Goal: Task Accomplishment & Management: Use online tool/utility

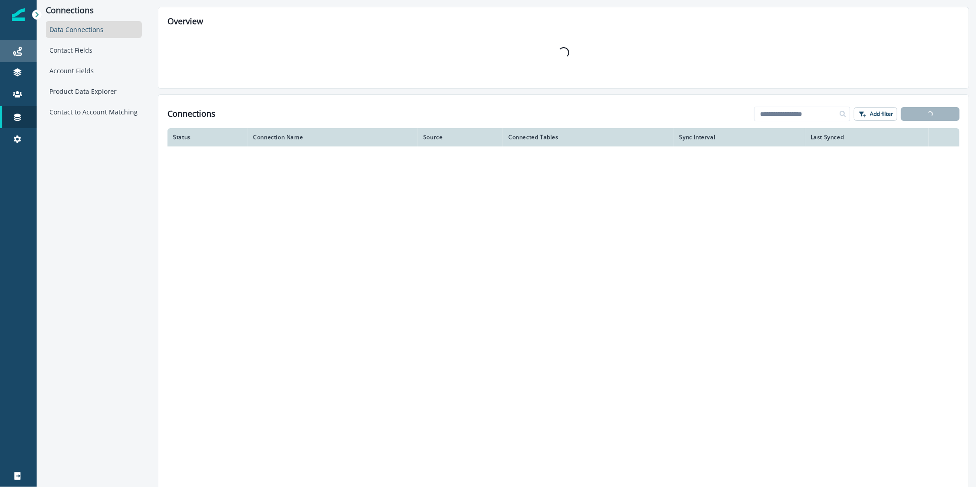
click at [31, 51] on div "Journeys" at bounding box center [18, 51] width 29 height 11
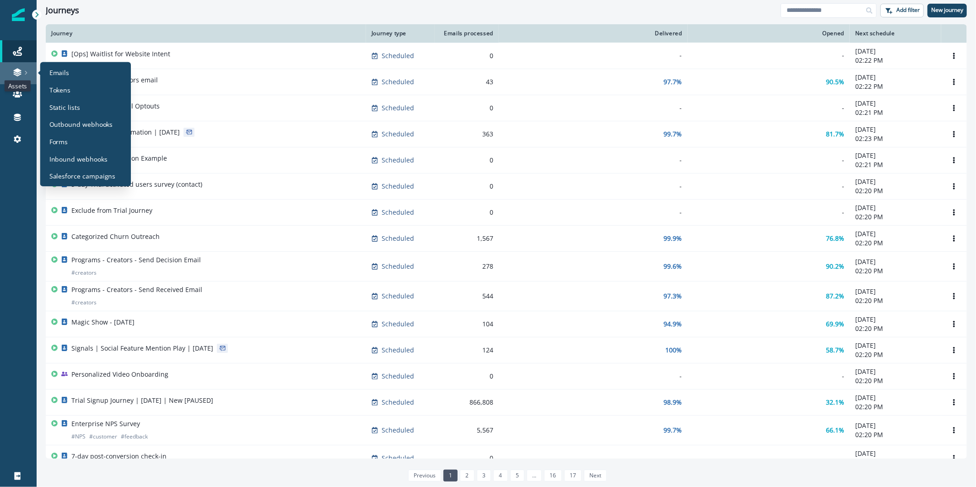
click at [18, 68] on icon at bounding box center [17, 72] width 9 height 9
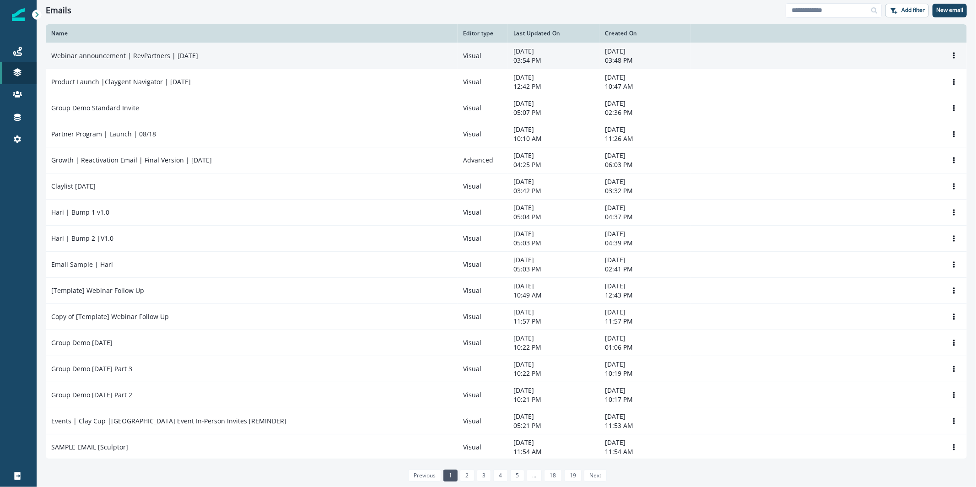
click at [148, 58] on p "Webinar announcement | RevPartners | [DATE]" at bounding box center [124, 55] width 147 height 9
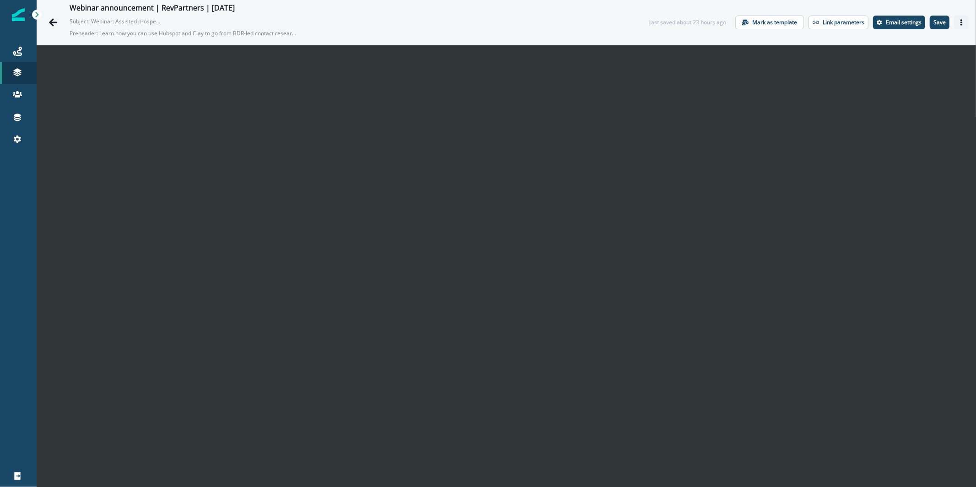
click at [960, 22] on icon "Actions" at bounding box center [961, 22] width 2 height 6
click at [937, 77] on button "Send test email" at bounding box center [910, 78] width 102 height 16
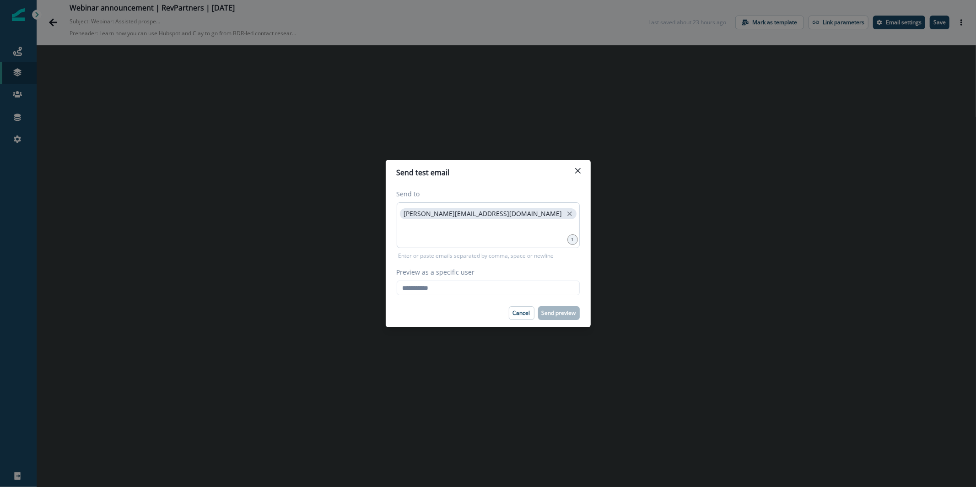
click at [539, 242] on div "[PERSON_NAME][EMAIL_ADDRESS][DOMAIN_NAME]" at bounding box center [488, 225] width 183 height 46
type input "**********"
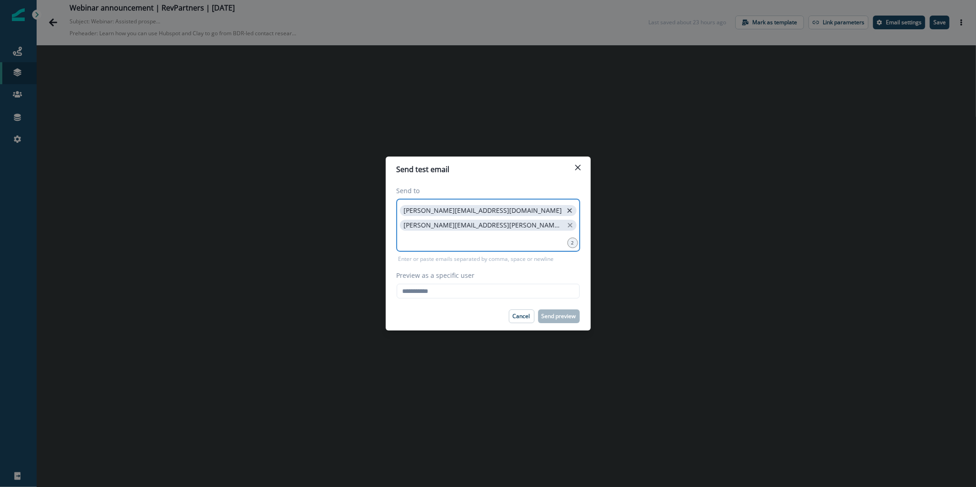
click at [566, 210] on icon "close" at bounding box center [570, 210] width 8 height 8
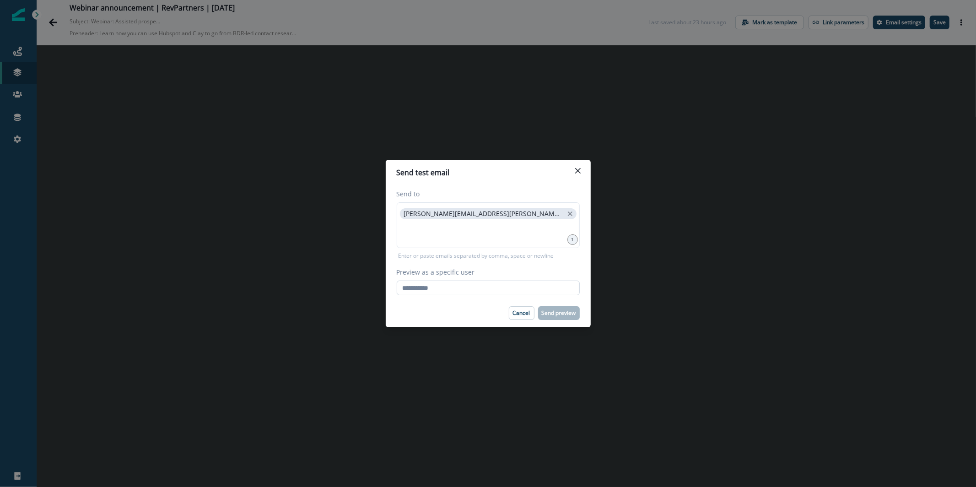
click at [467, 285] on input "Preview as a specific user" at bounding box center [488, 287] width 183 height 15
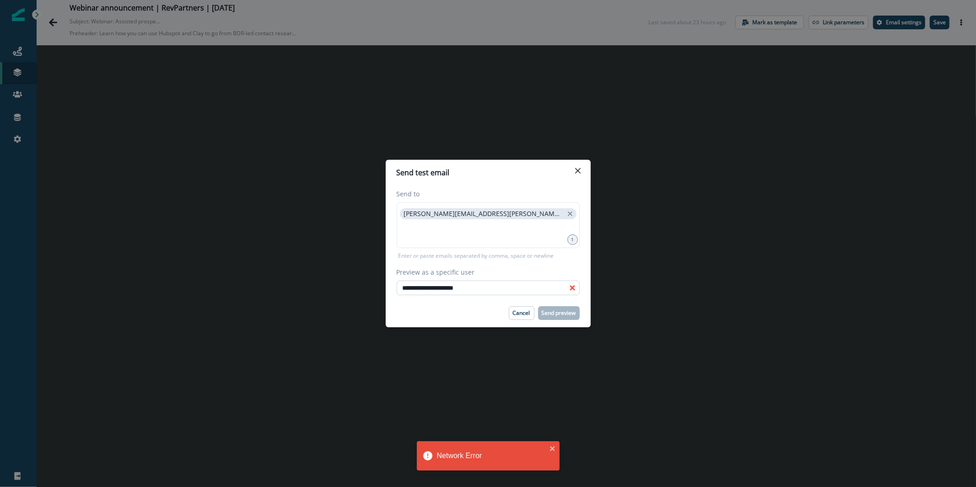
click at [417, 288] on input "**********" at bounding box center [488, 287] width 183 height 15
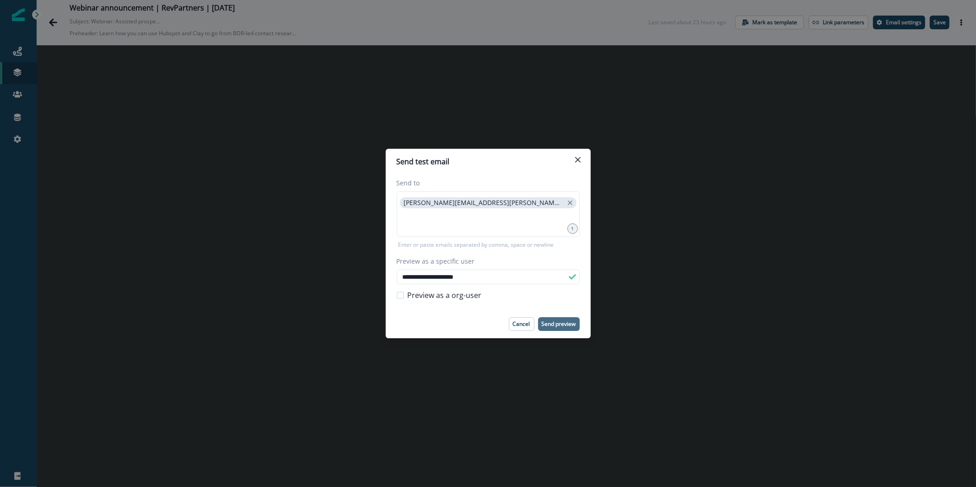
type input "**********"
click at [556, 324] on p "Send preview" at bounding box center [559, 324] width 34 height 6
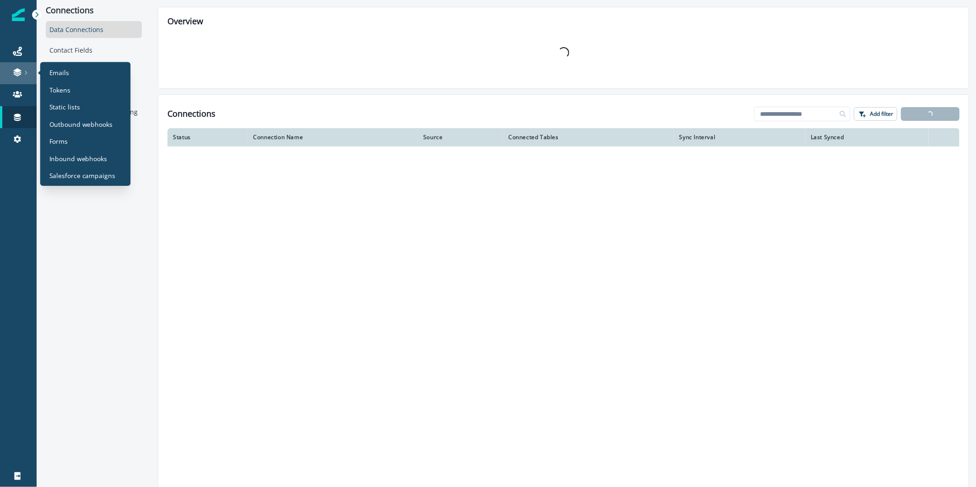
click at [4, 67] on link at bounding box center [18, 73] width 37 height 22
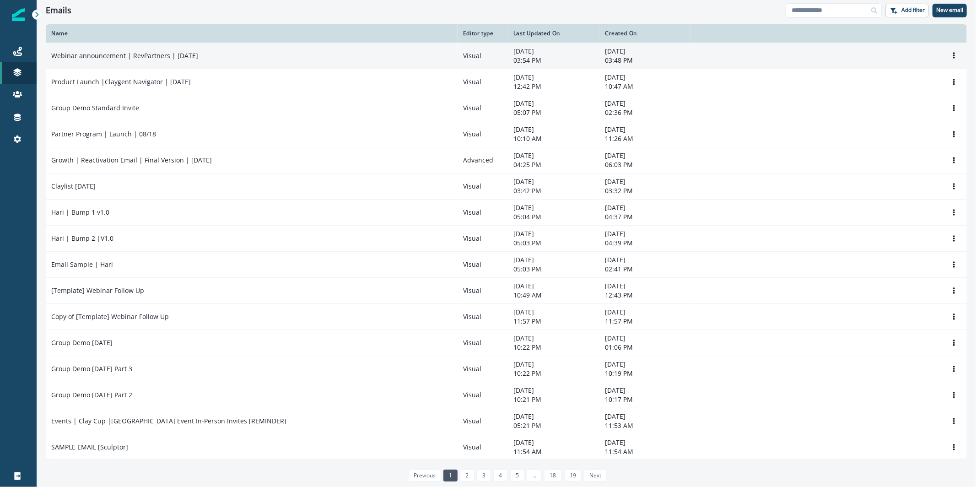
click at [238, 52] on div "Webinar announcement | RevPartners | [DATE]" at bounding box center [251, 55] width 401 height 9
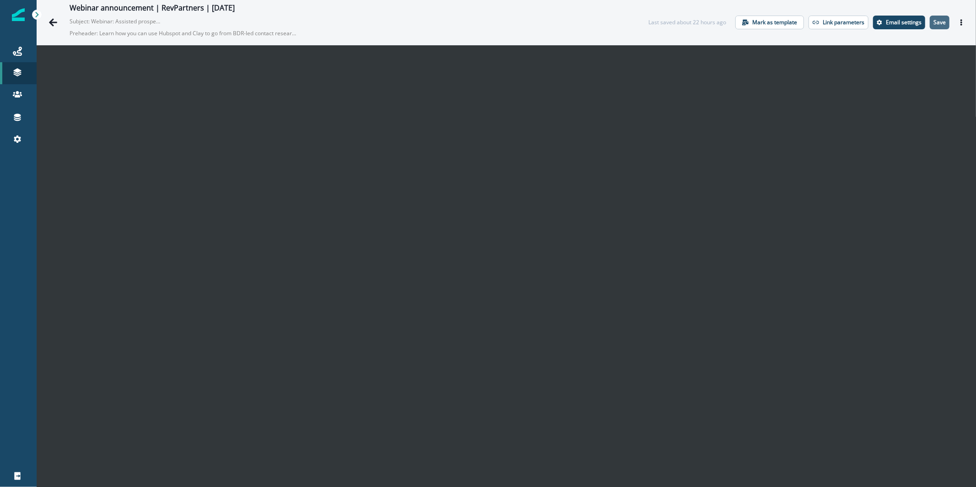
click at [933, 20] on p "Save" at bounding box center [939, 22] width 12 height 6
click at [958, 23] on icon "Actions" at bounding box center [961, 22] width 6 height 6
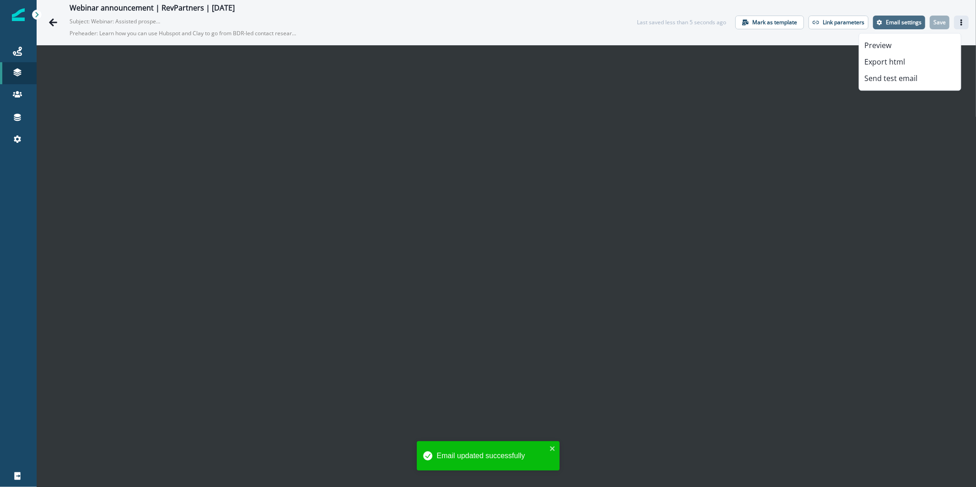
click at [891, 19] on p "Email settings" at bounding box center [904, 22] width 36 height 6
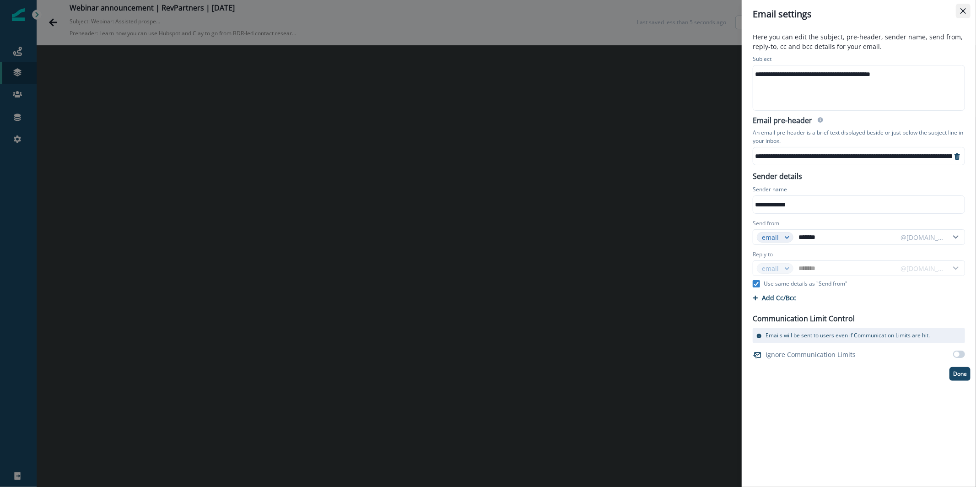
click at [961, 7] on button "Close" at bounding box center [963, 11] width 15 height 15
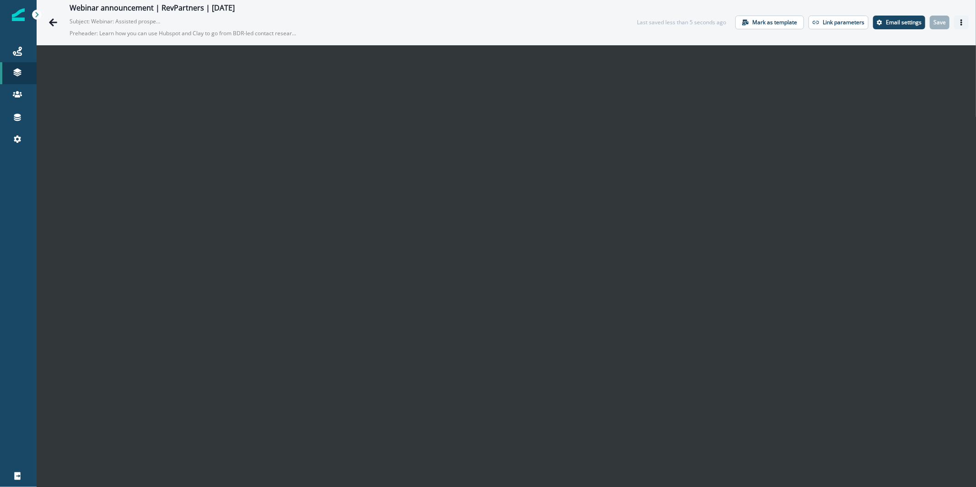
click at [957, 19] on button "Actions" at bounding box center [961, 23] width 15 height 14
click at [922, 82] on button "Send test email" at bounding box center [910, 78] width 102 height 16
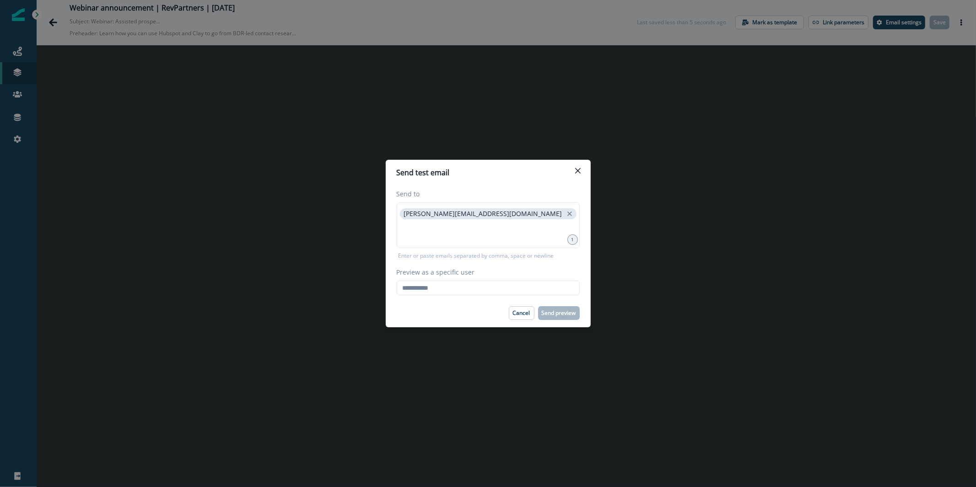
click at [488, 299] on footer "Cancel Send preview" at bounding box center [488, 313] width 205 height 28
click at [487, 288] on input "Preview as a specific user" at bounding box center [488, 287] width 183 height 15
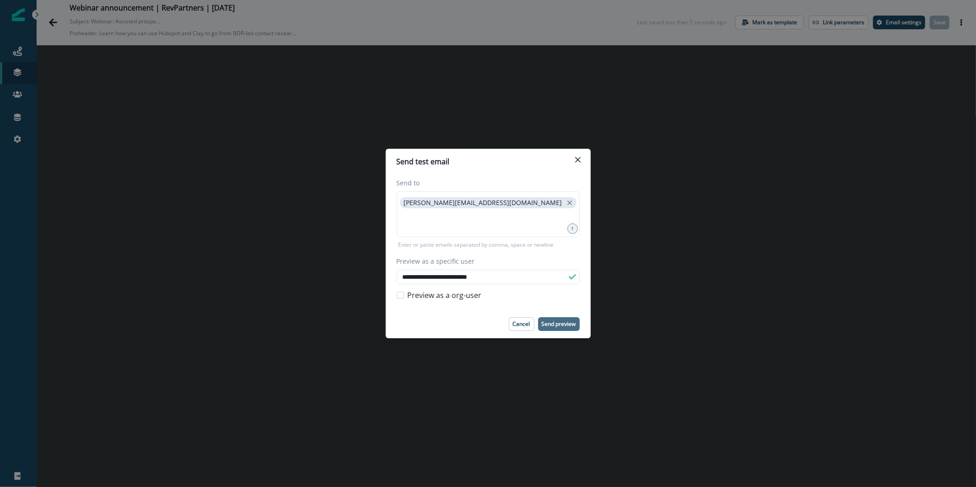
type input "**********"
click at [559, 325] on p "Send preview" at bounding box center [559, 324] width 34 height 6
click at [522, 323] on p "Cancel" at bounding box center [521, 324] width 17 height 6
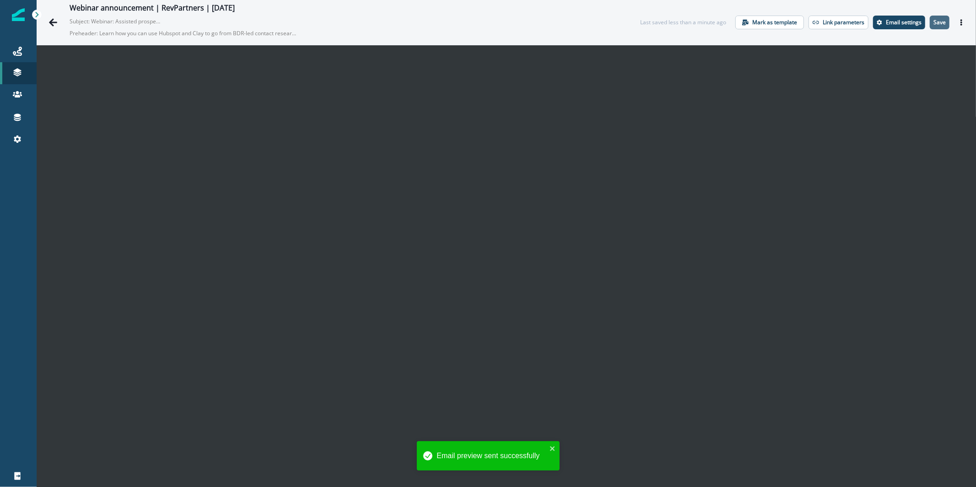
click at [935, 24] on p "Save" at bounding box center [939, 22] width 12 height 6
click at [960, 22] on button "Actions" at bounding box center [961, 23] width 15 height 14
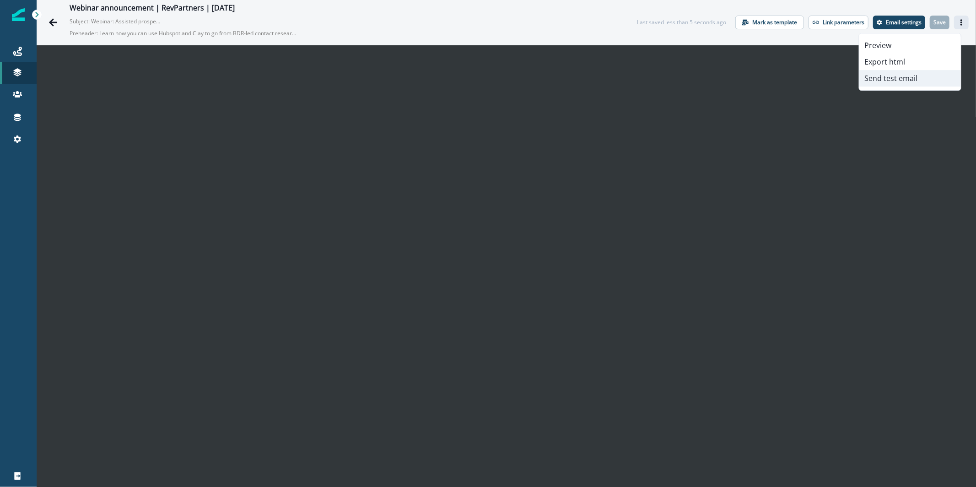
click at [931, 70] on button "Send test email" at bounding box center [910, 78] width 102 height 16
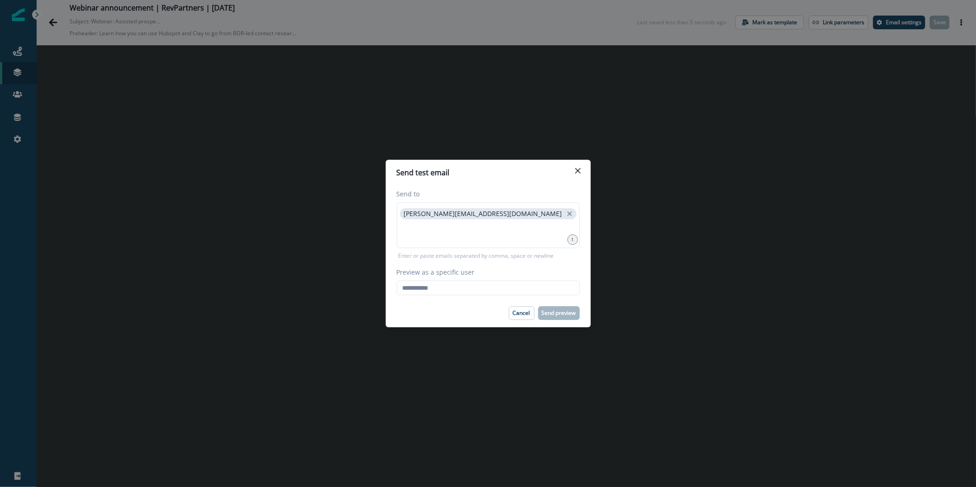
click at [474, 276] on label "Preview as a specific user" at bounding box center [486, 272] width 178 height 10
click at [474, 280] on input "Preview as a specific user" at bounding box center [488, 287] width 183 height 15
click at [464, 287] on input "Preview as a specific user" at bounding box center [488, 287] width 183 height 15
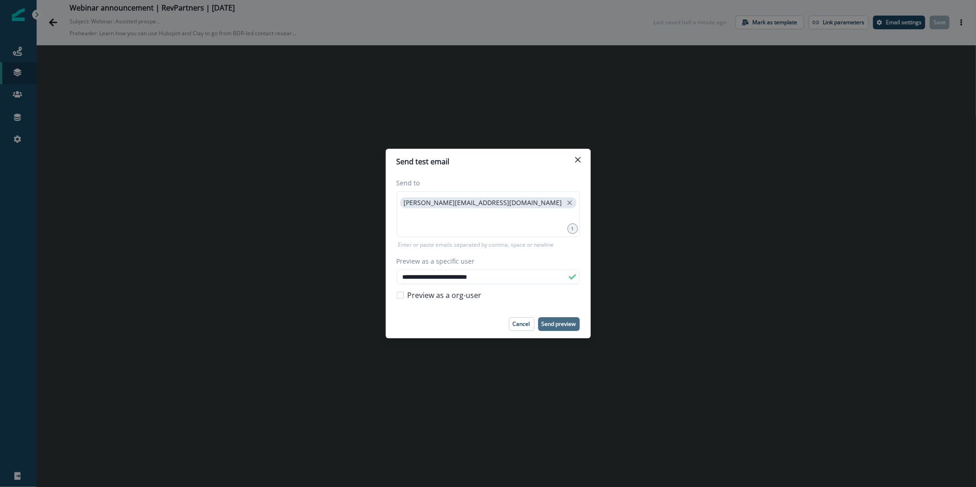
type input "**********"
click at [568, 323] on p "Send preview" at bounding box center [559, 324] width 34 height 6
click at [584, 159] on button "Close" at bounding box center [578, 159] width 15 height 15
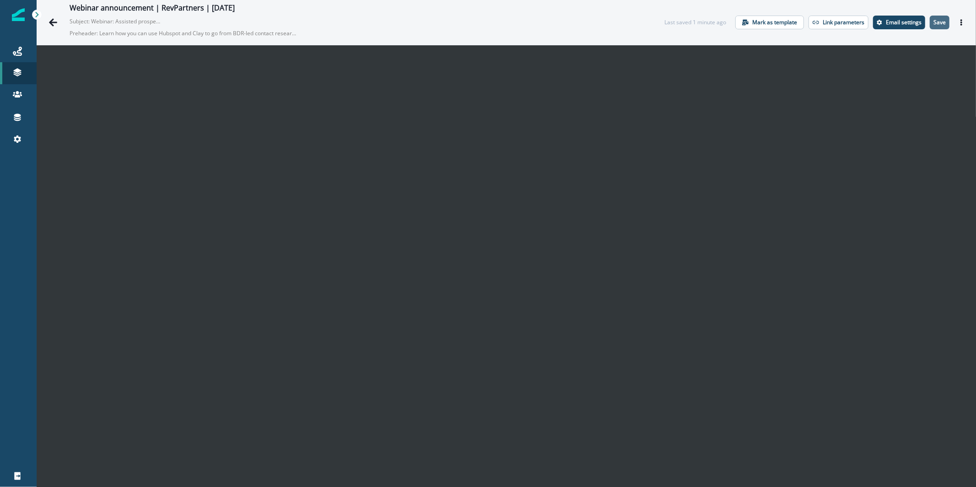
click at [933, 20] on p "Save" at bounding box center [939, 22] width 12 height 6
click at [958, 21] on icon "Actions" at bounding box center [961, 22] width 6 height 6
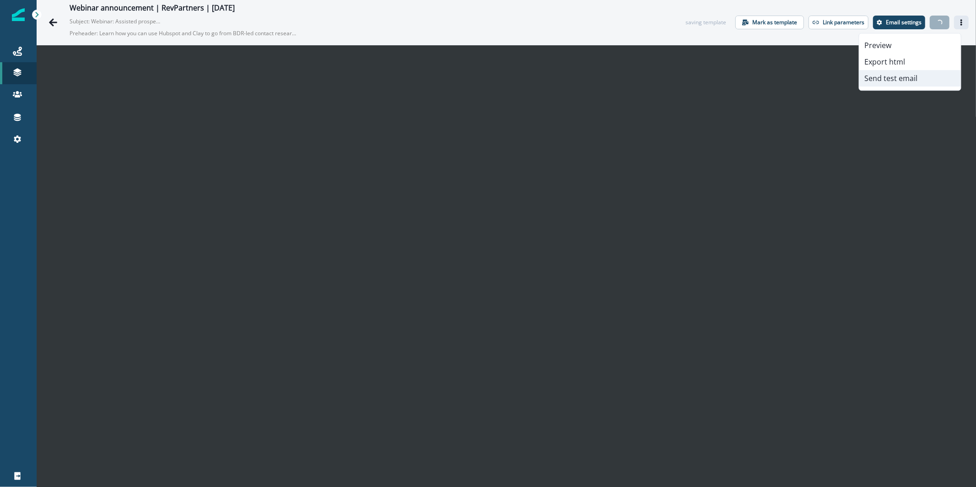
click at [928, 76] on button "Send test email" at bounding box center [910, 78] width 102 height 16
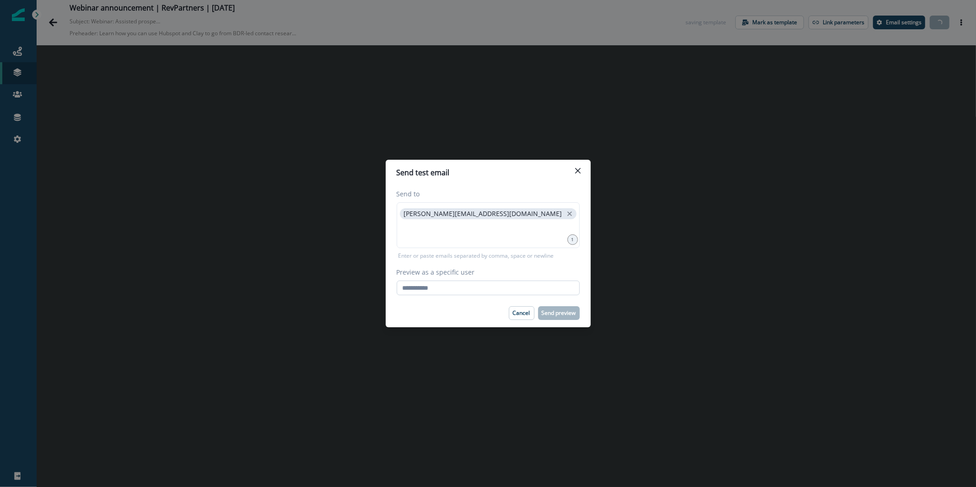
click at [507, 290] on input "Preview as a specific user" at bounding box center [488, 287] width 183 height 15
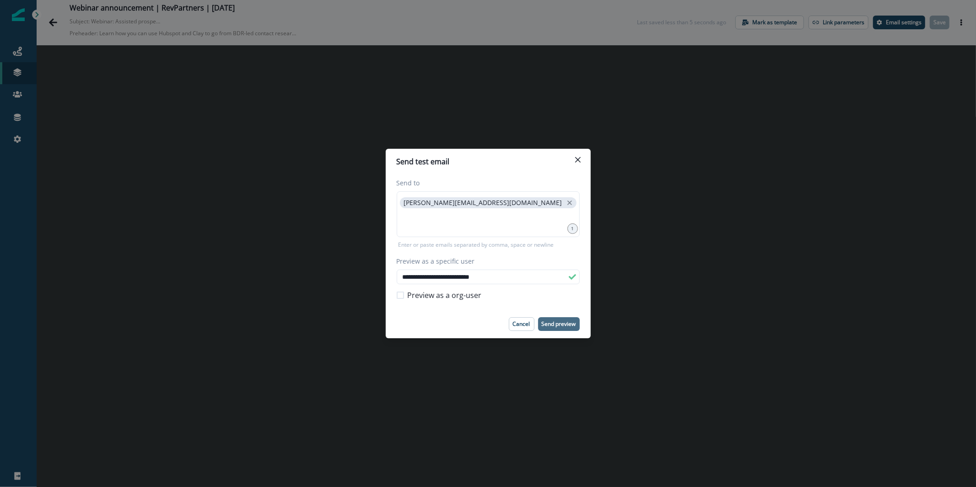
type input "**********"
click at [554, 321] on p "Send preview" at bounding box center [559, 324] width 34 height 6
click at [574, 157] on button "Close" at bounding box center [578, 159] width 15 height 15
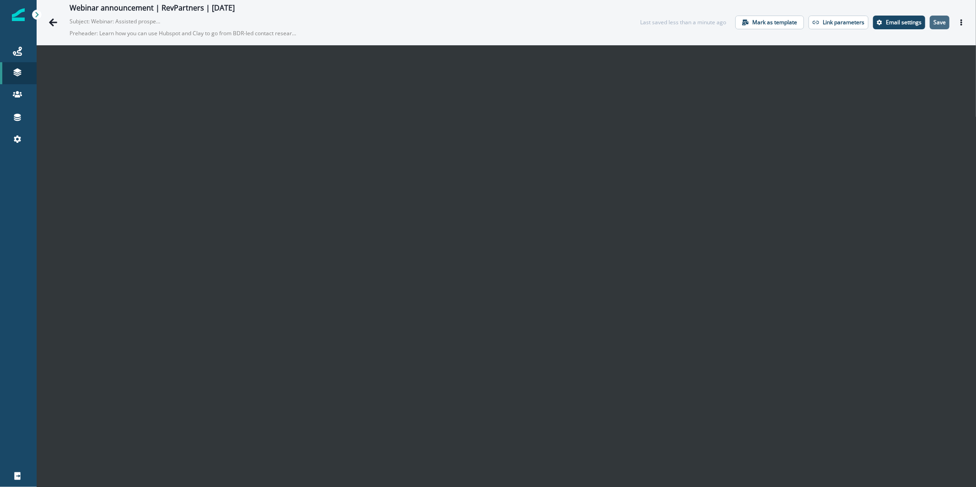
click at [936, 27] on button "Save" at bounding box center [940, 23] width 20 height 14
click at [960, 25] on icon "Actions" at bounding box center [961, 22] width 2 height 6
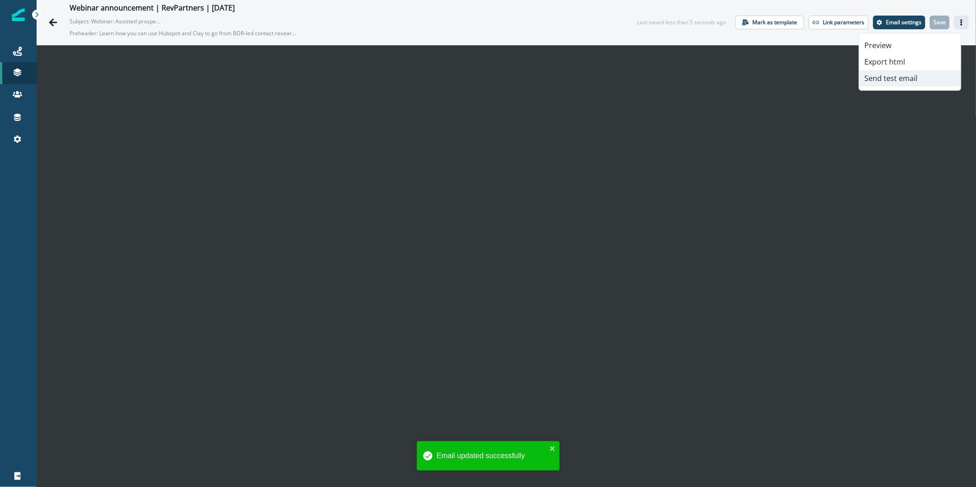
click at [899, 78] on button "Send test email" at bounding box center [910, 78] width 102 height 16
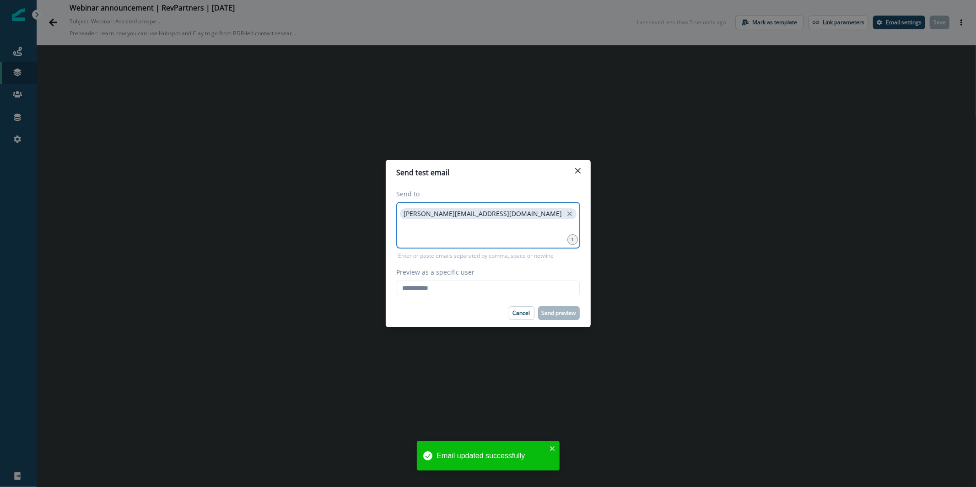
click at [517, 239] on input at bounding box center [488, 232] width 180 height 18
click at [507, 301] on footer "Cancel Send preview" at bounding box center [488, 313] width 205 height 28
click at [507, 291] on input "Preview as a specific user" at bounding box center [488, 287] width 183 height 15
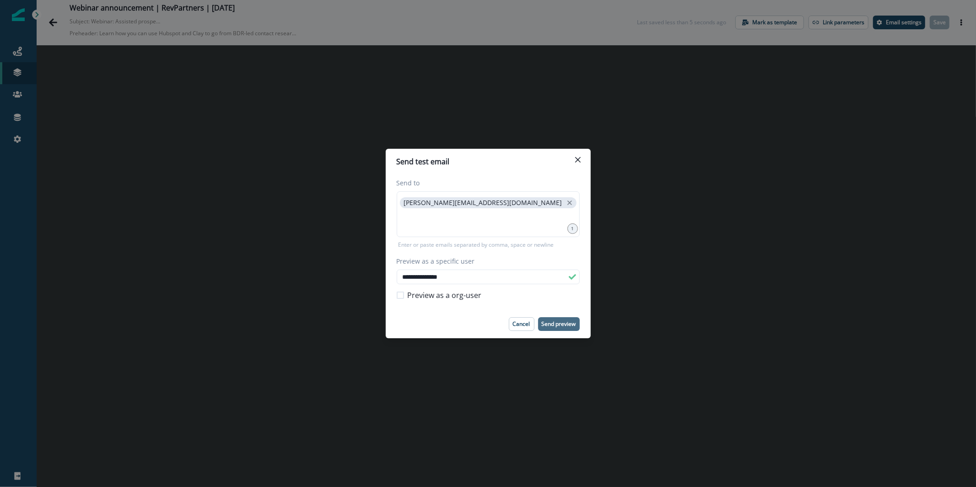
type input "**********"
click at [575, 325] on p "Send preview" at bounding box center [559, 324] width 34 height 6
click at [578, 161] on icon "Close" at bounding box center [577, 159] width 5 height 5
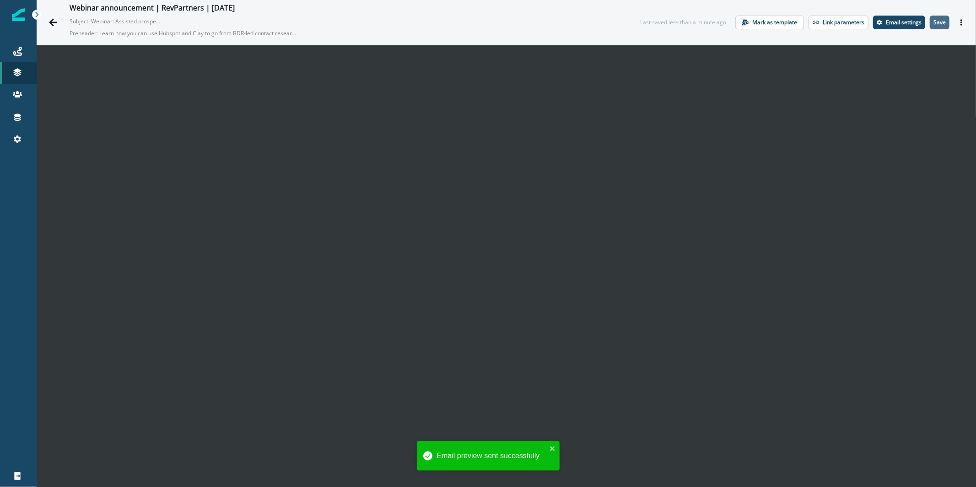
click at [933, 20] on p "Save" at bounding box center [939, 22] width 12 height 6
click at [960, 20] on icon "Actions" at bounding box center [961, 22] width 2 height 6
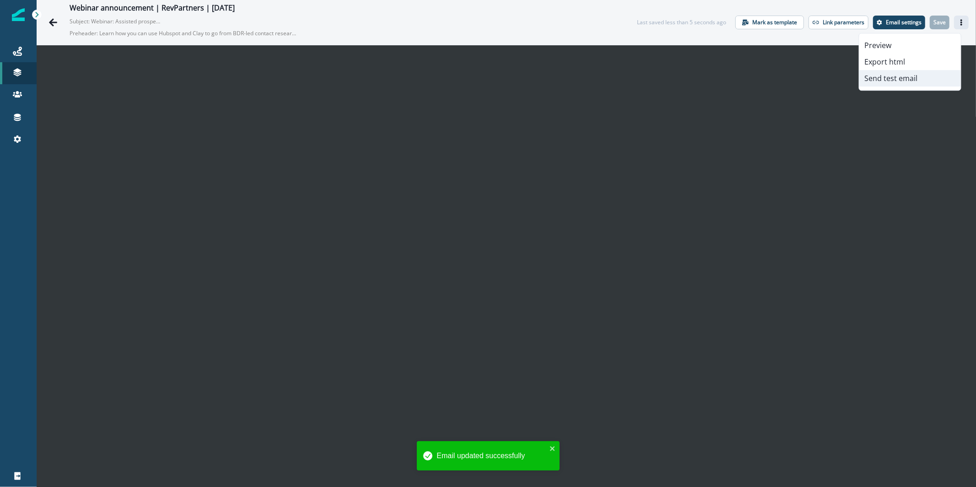
click at [928, 77] on button "Send test email" at bounding box center [910, 78] width 102 height 16
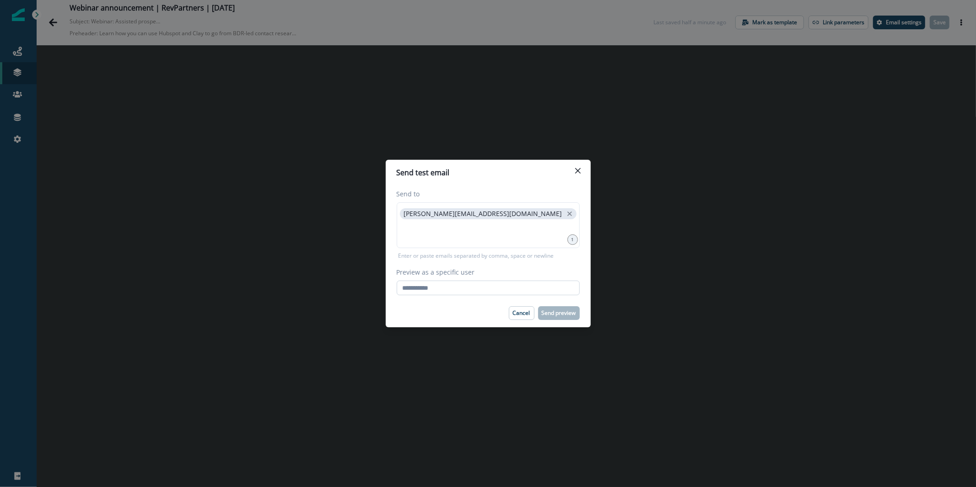
click at [486, 287] on input "Preview as a specific user" at bounding box center [488, 287] width 183 height 15
paste input "**********"
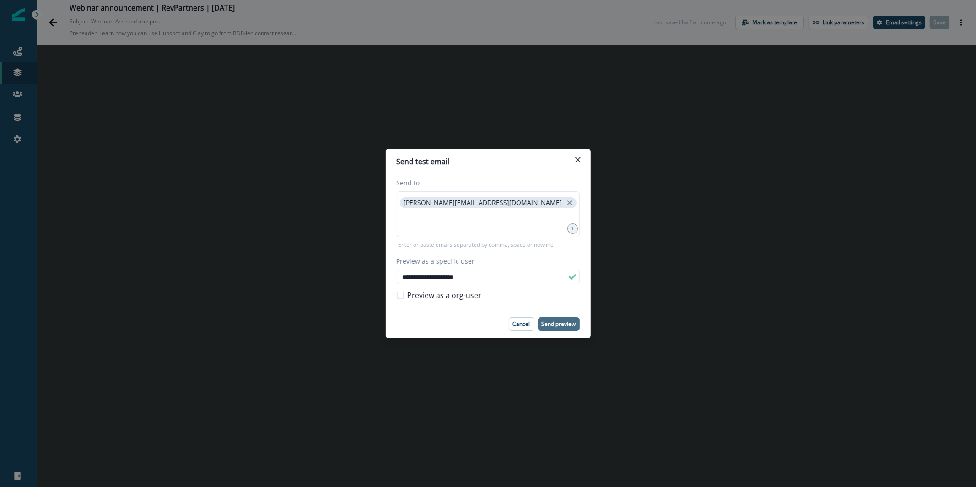
type input "**********"
click at [561, 330] on button "Send preview" at bounding box center [559, 324] width 42 height 14
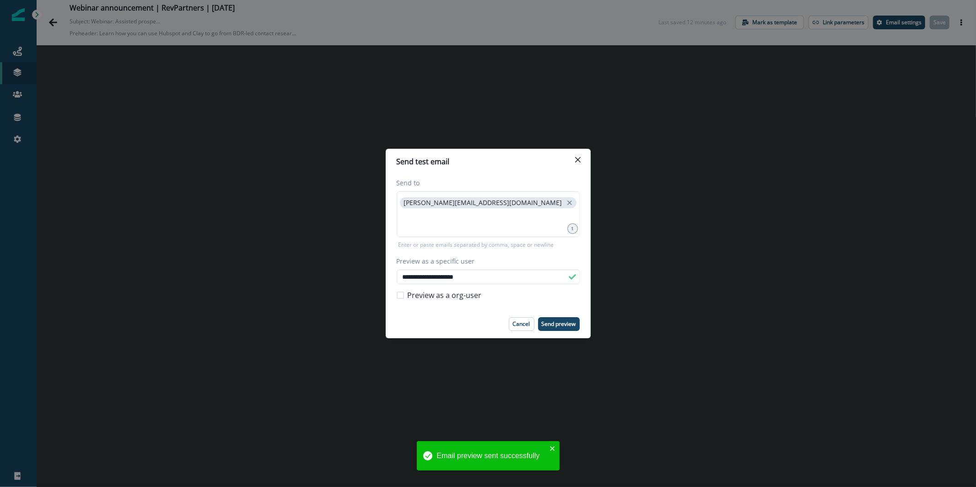
click at [137, 51] on div "**********" at bounding box center [488, 243] width 976 height 487
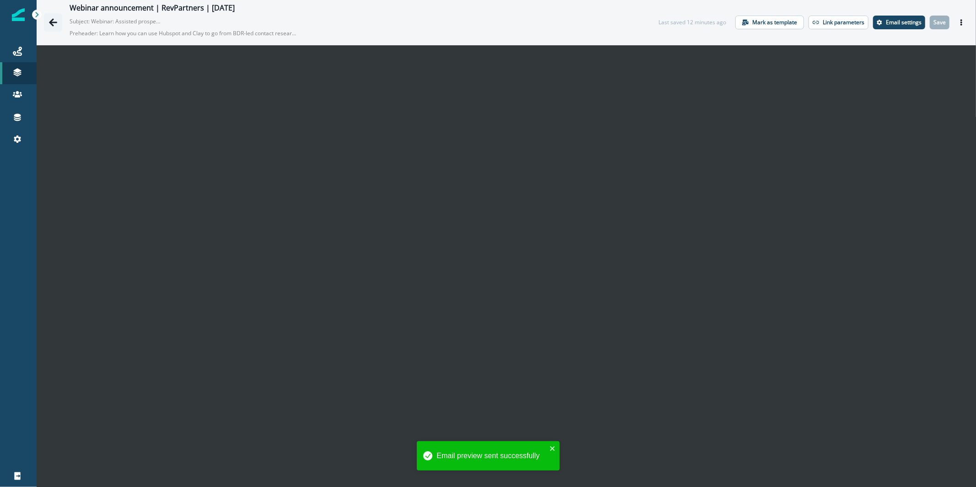
click at [54, 21] on icon "Go back" at bounding box center [53, 22] width 9 height 9
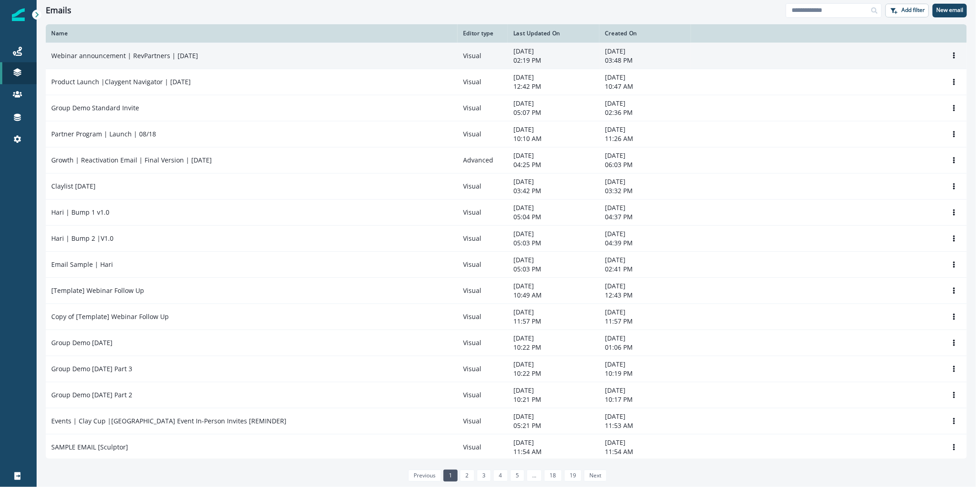
click at [225, 49] on td "Webinar announcement | RevPartners | [DATE]" at bounding box center [252, 56] width 412 height 26
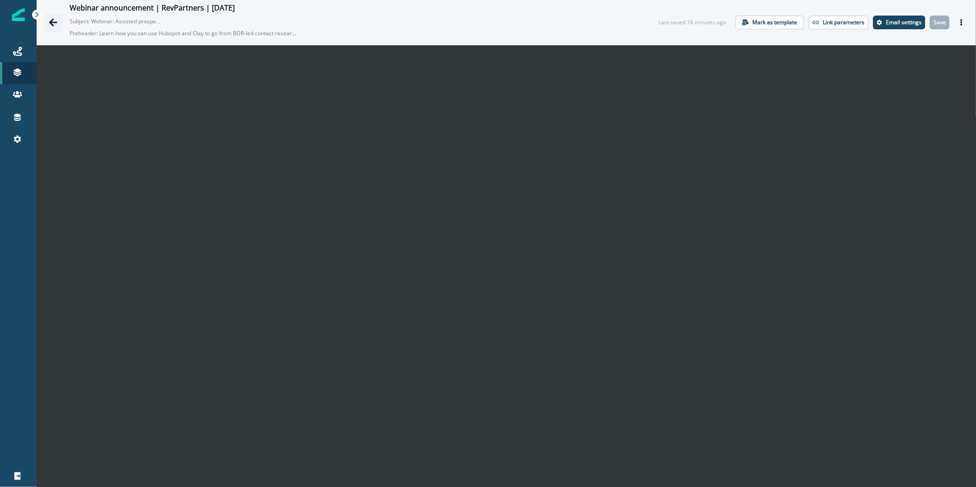
click at [55, 26] on icon "Go back" at bounding box center [53, 22] width 9 height 9
